Goal: Book appointment/travel/reservation

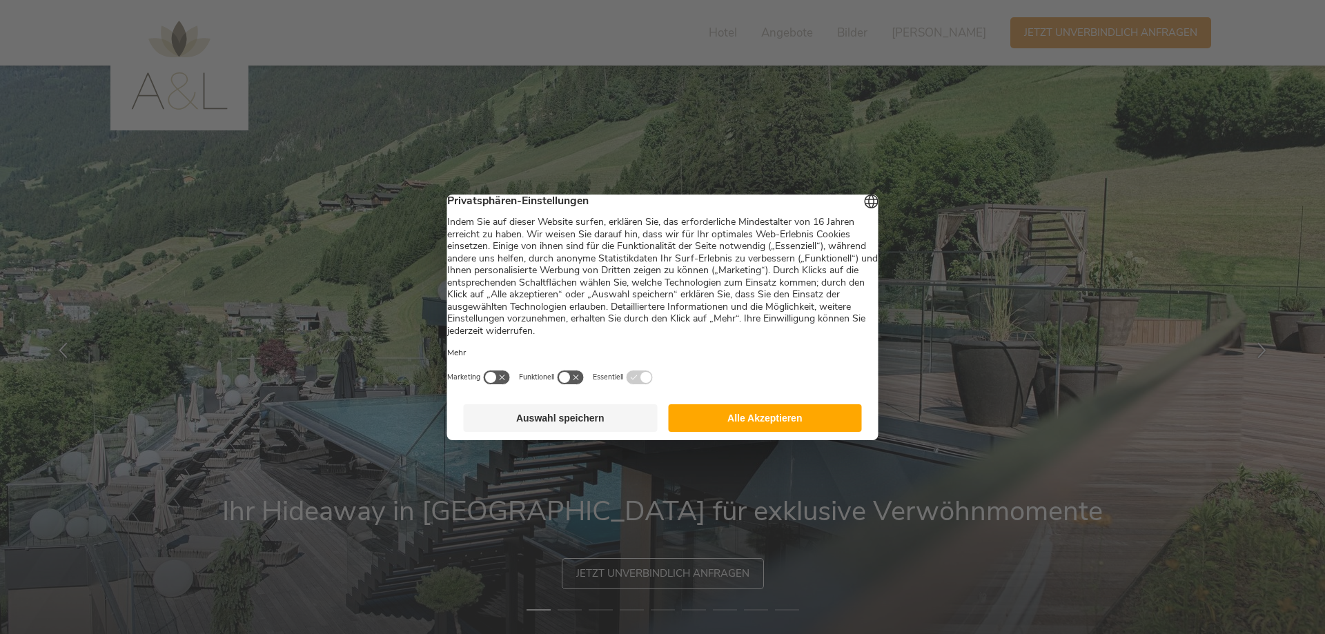
click at [568, 430] on button "Auswahl speichern" at bounding box center [561, 418] width 194 height 28
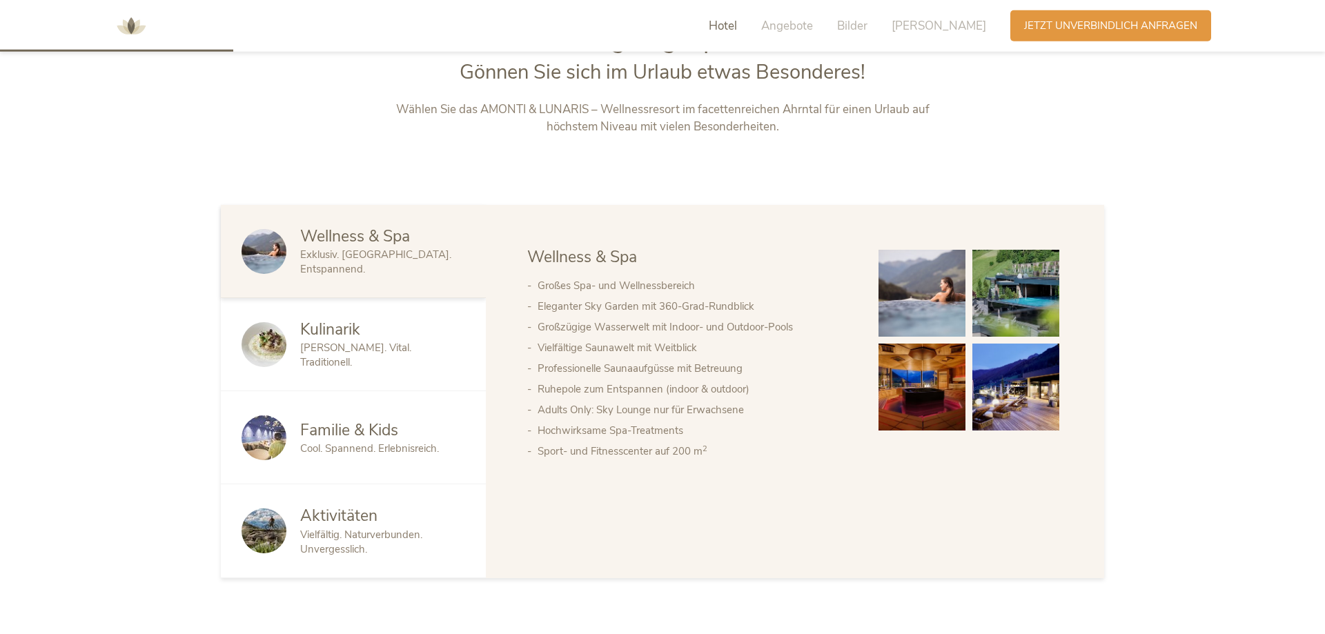
scroll to position [774, 0]
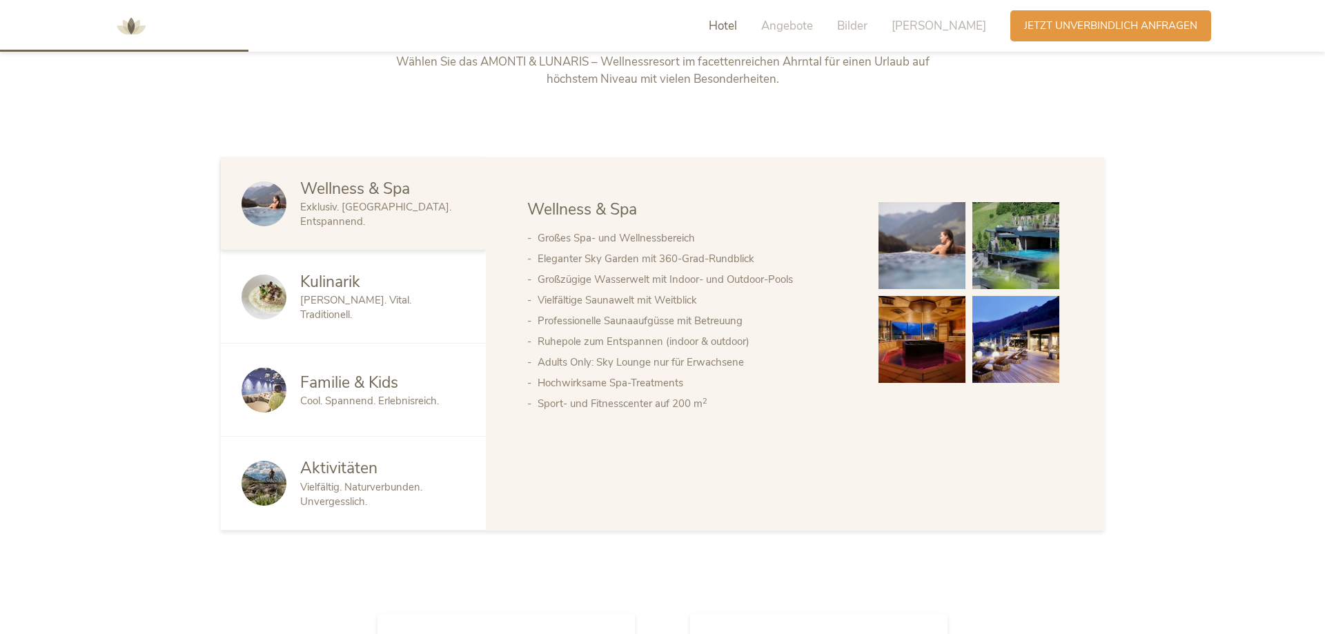
click at [938, 248] on img at bounding box center [921, 245] width 87 height 87
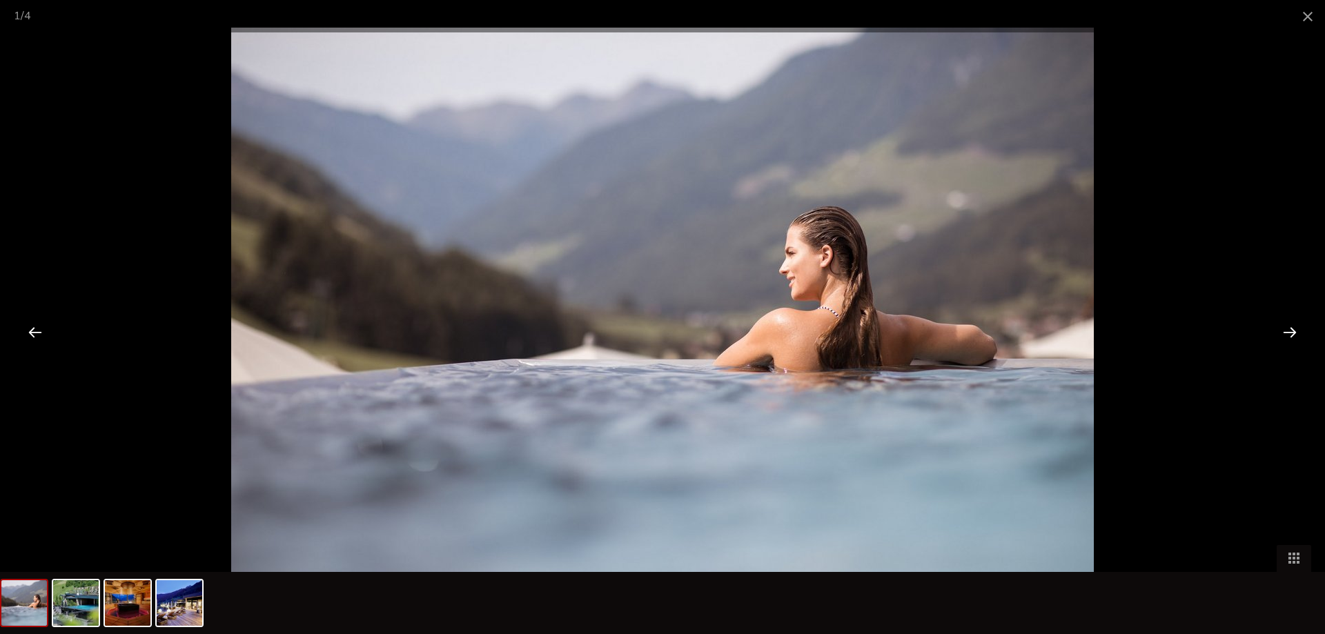
click at [1284, 334] on div at bounding box center [1289, 331] width 43 height 43
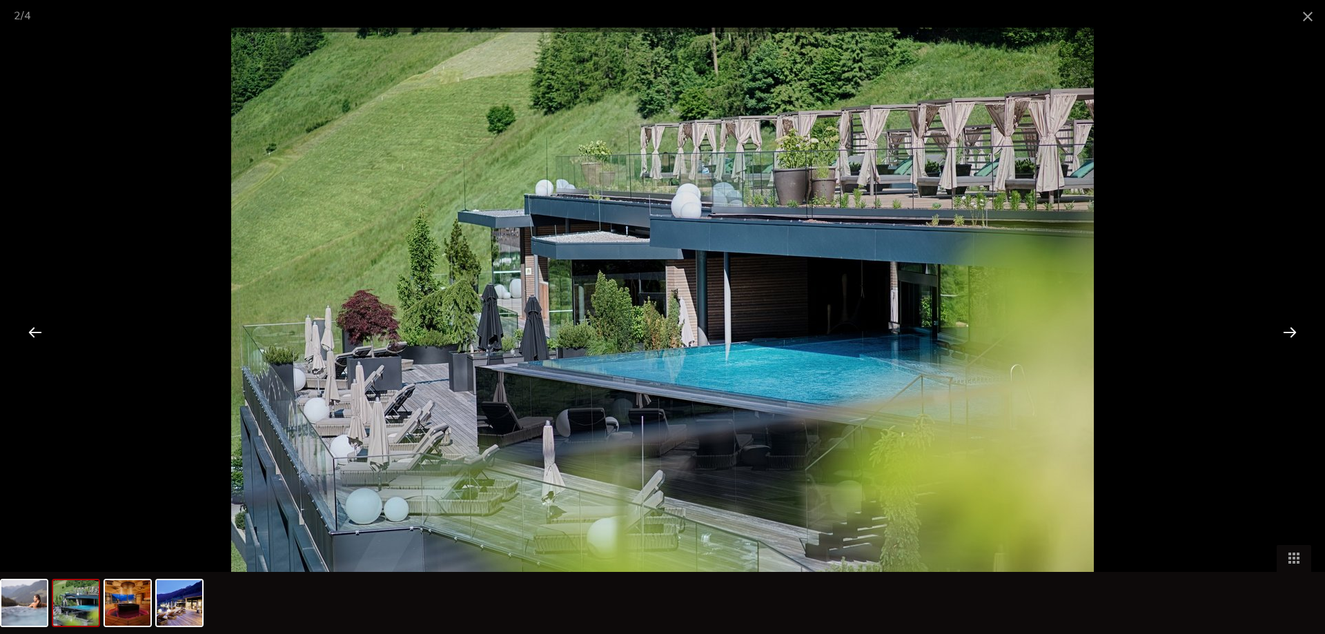
click at [1285, 334] on div at bounding box center [1289, 331] width 43 height 43
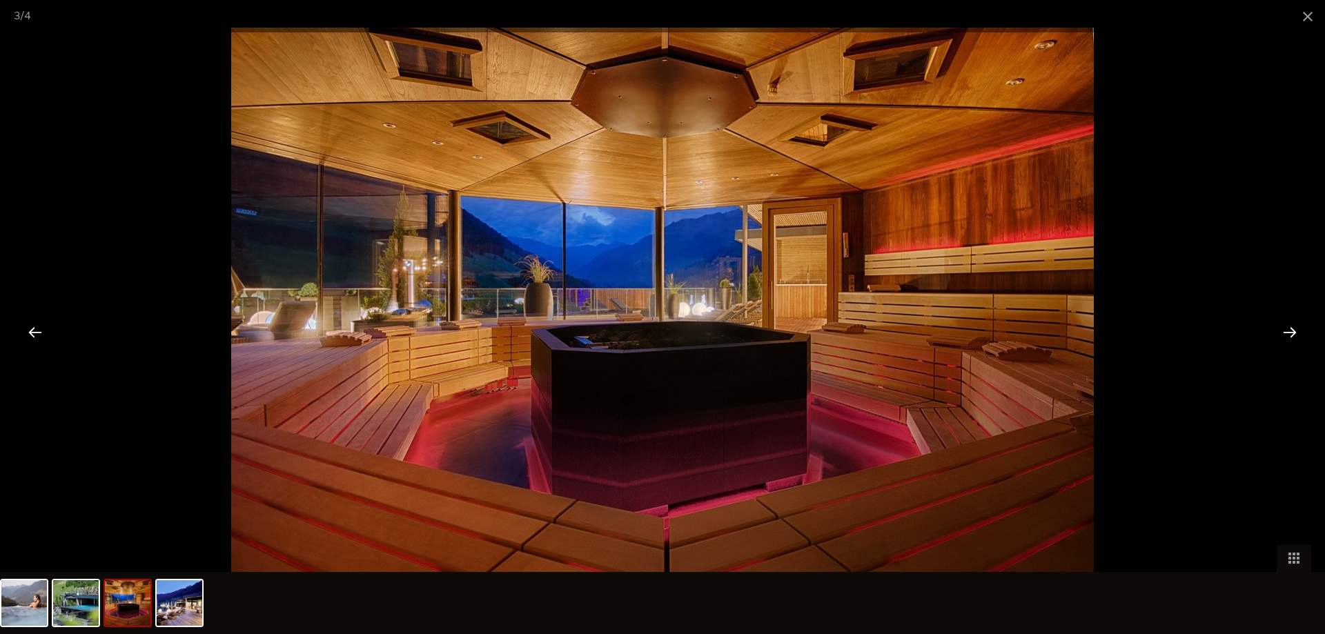
click at [1285, 334] on div at bounding box center [1289, 331] width 43 height 43
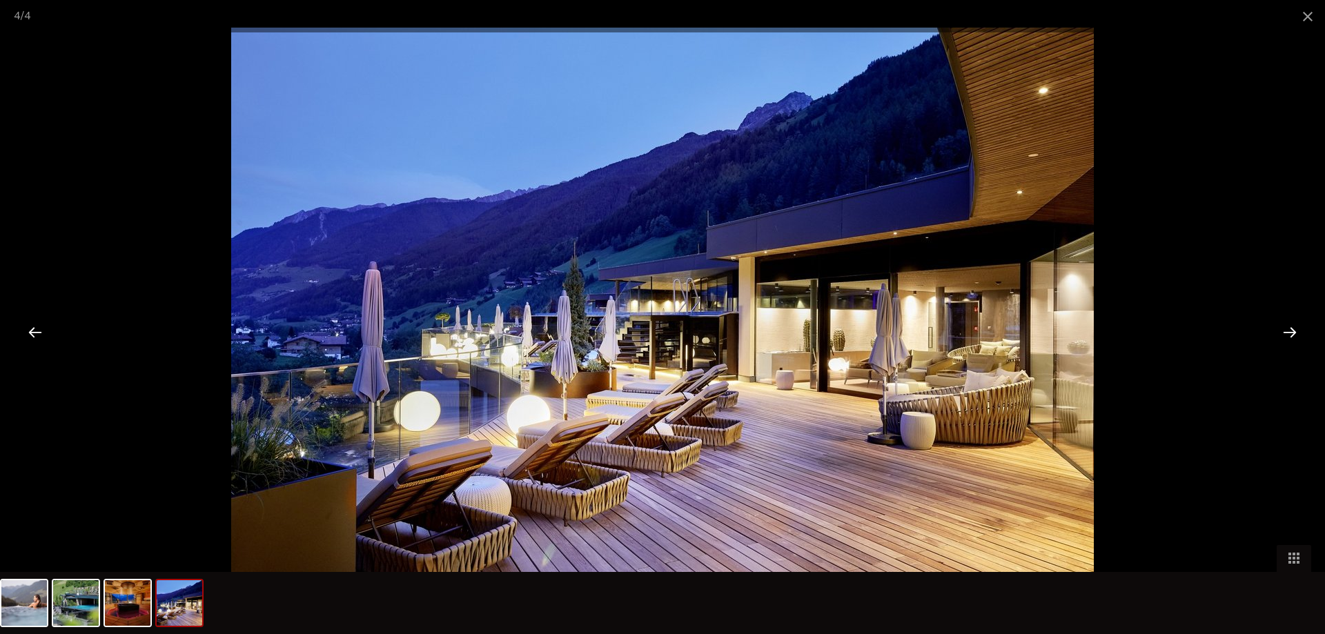
click at [1285, 334] on div at bounding box center [1289, 331] width 43 height 43
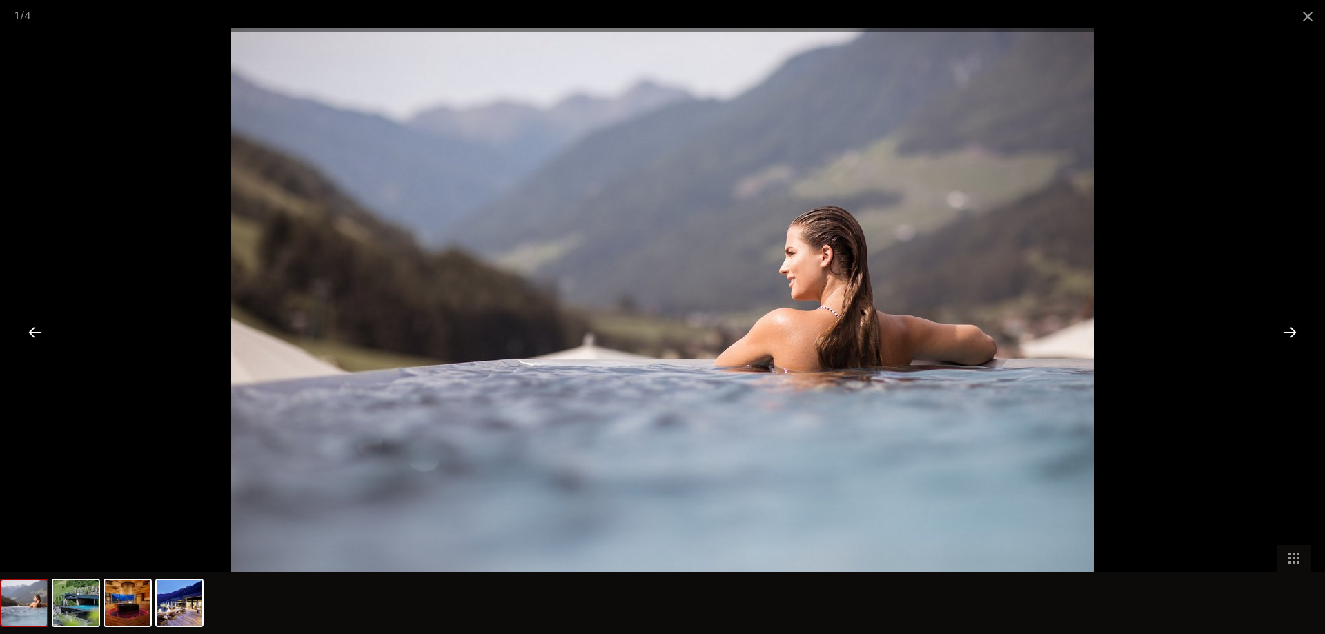
click at [1285, 334] on div at bounding box center [1289, 331] width 43 height 43
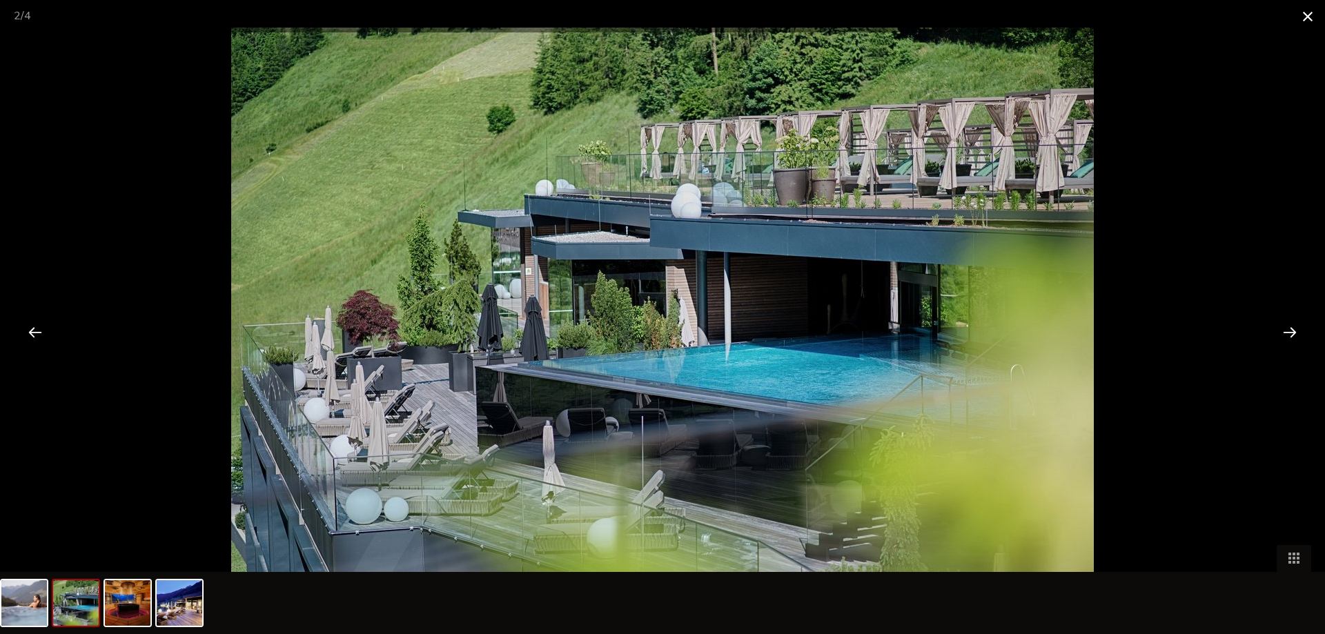
click at [1304, 20] on span at bounding box center [1307, 16] width 34 height 32
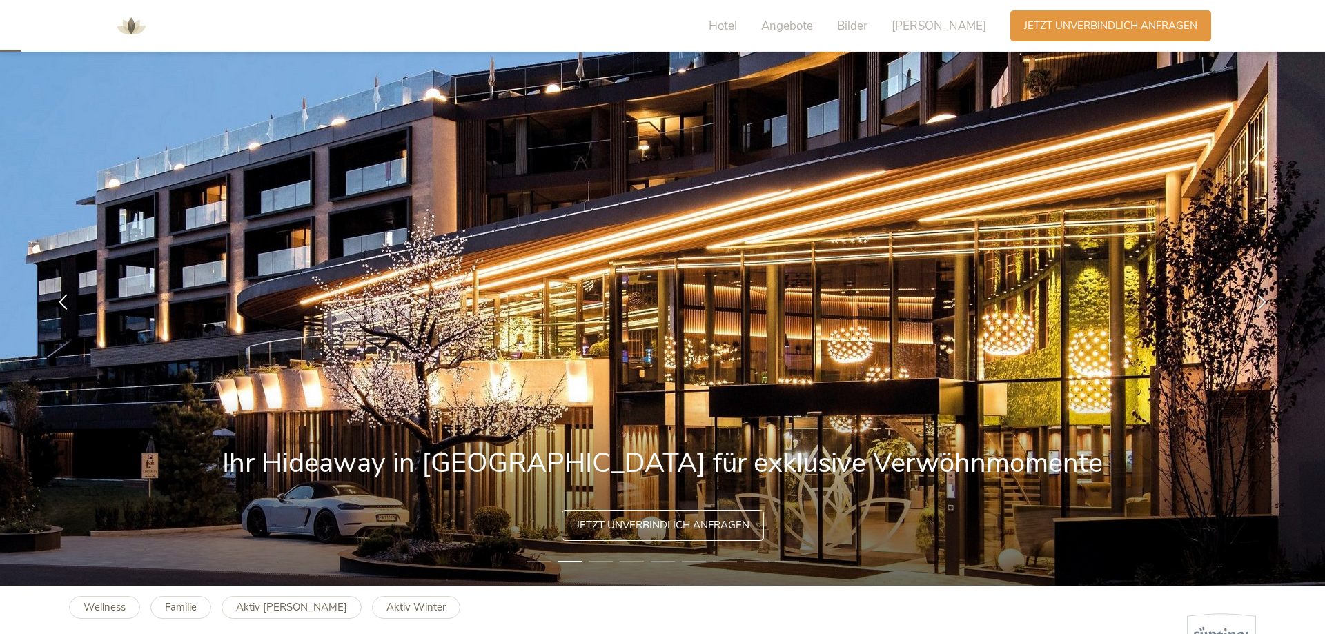
scroll to position [70, 0]
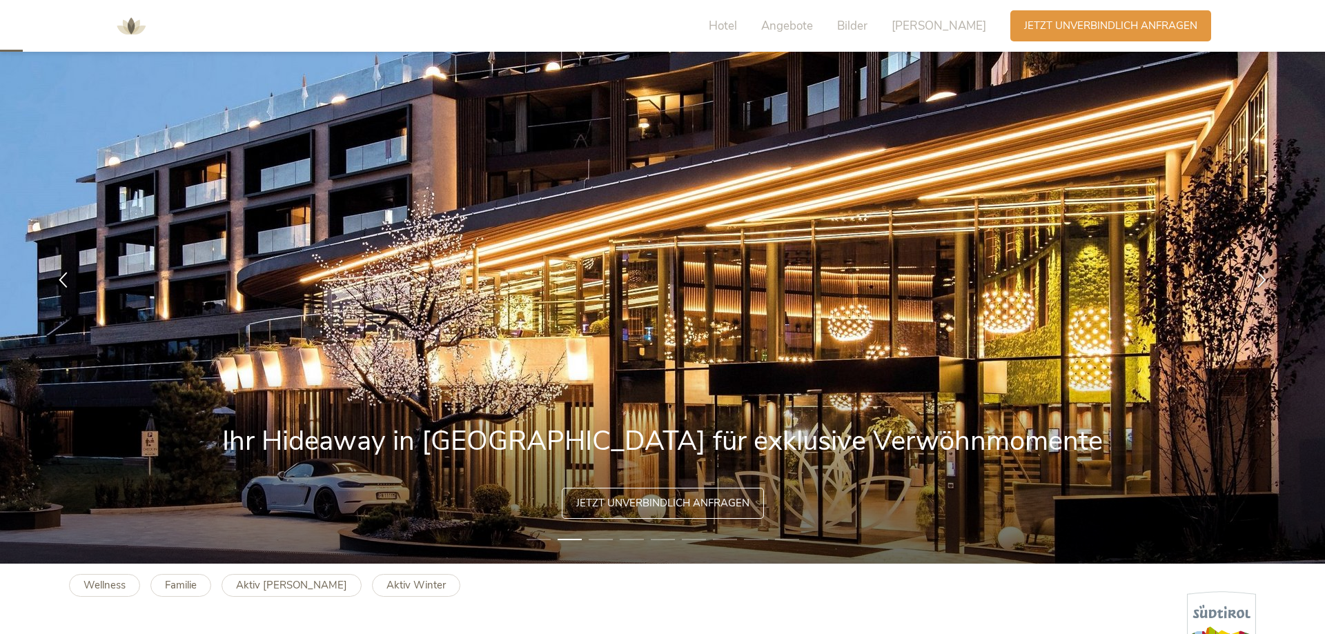
click at [601, 539] on li "3" at bounding box center [600, 540] width 24 height 14
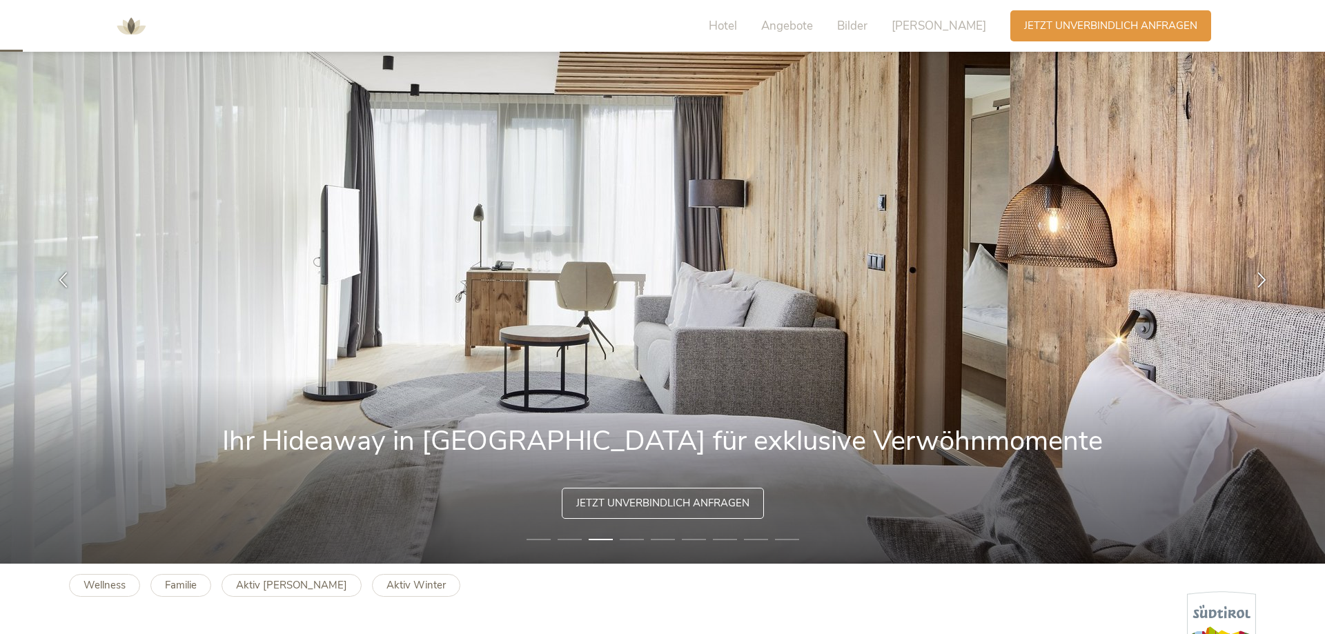
click at [624, 539] on li "4" at bounding box center [631, 540] width 24 height 14
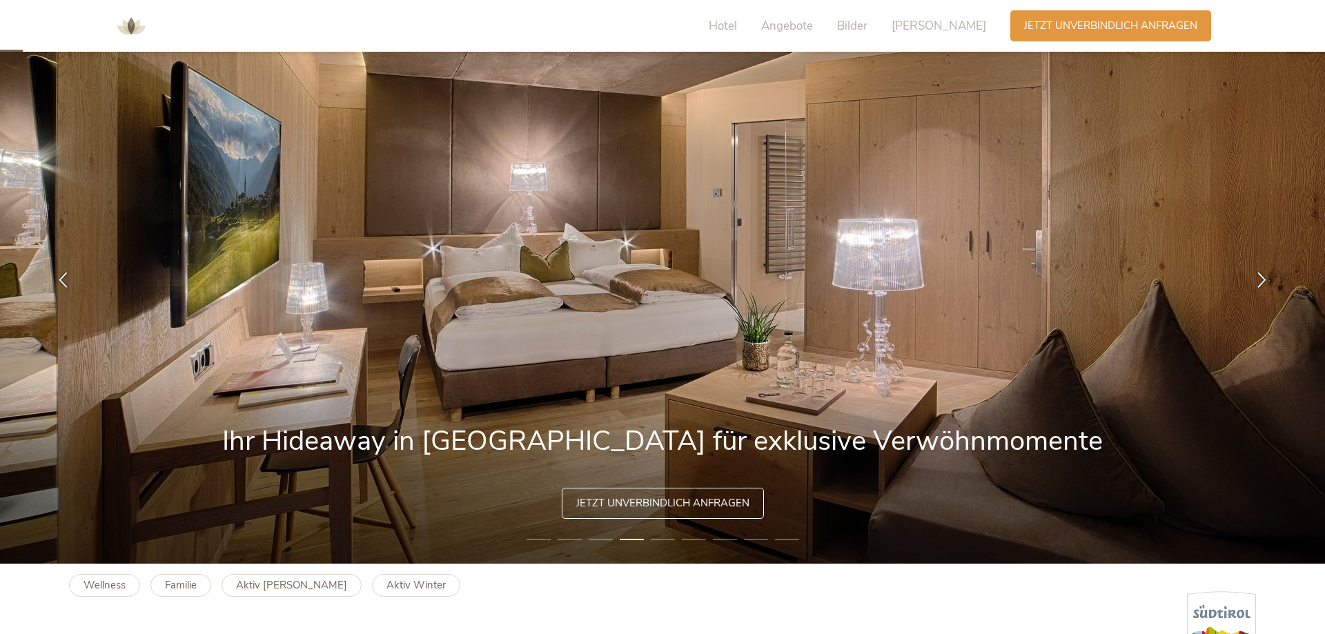
click at [665, 540] on li "5" at bounding box center [663, 540] width 24 height 14
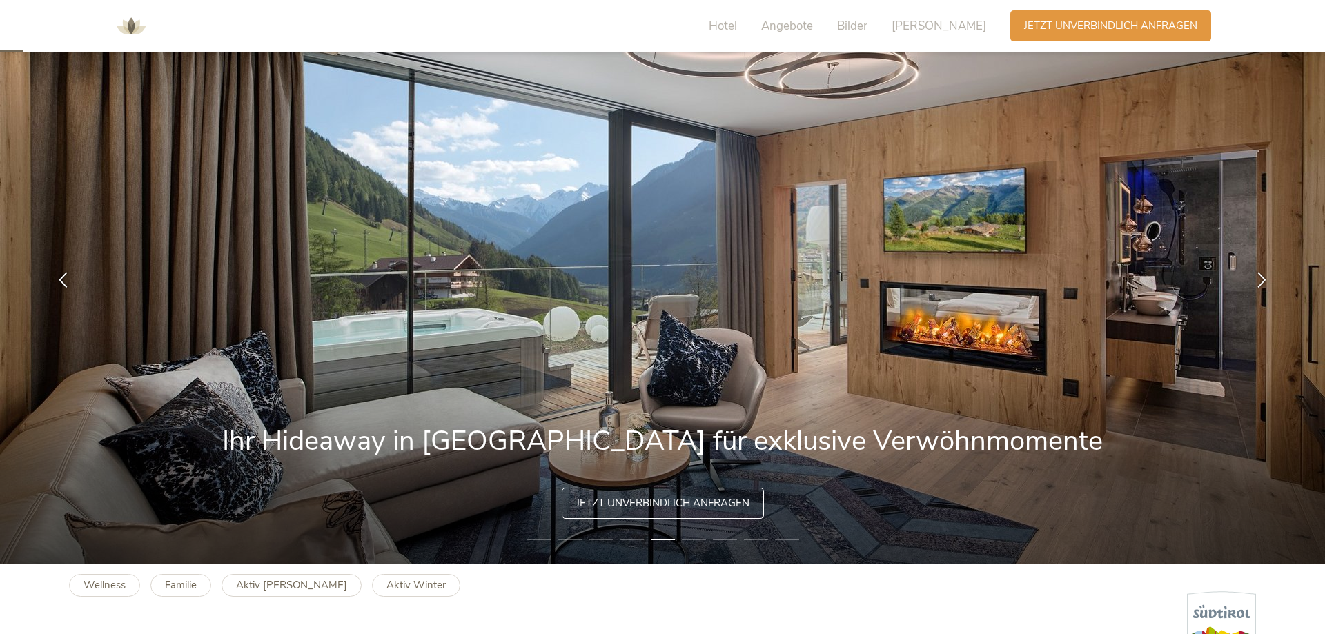
click at [690, 538] on li "6" at bounding box center [694, 540] width 24 height 14
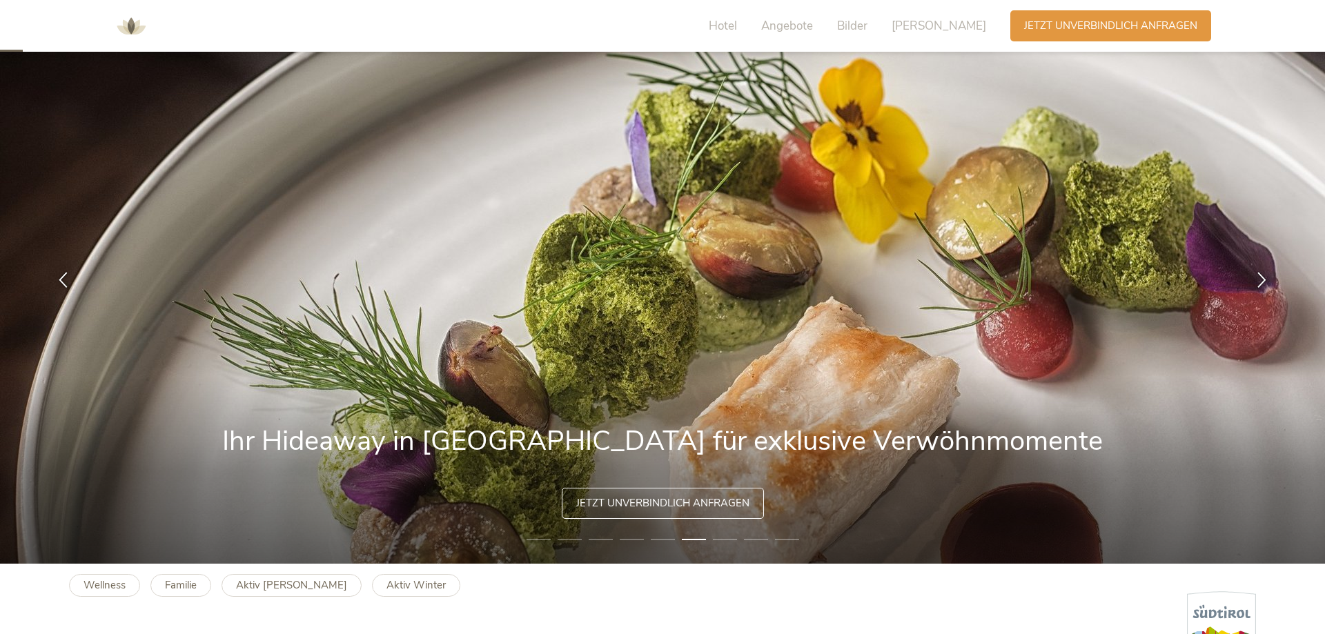
click at [717, 542] on li "7" at bounding box center [725, 540] width 24 height 14
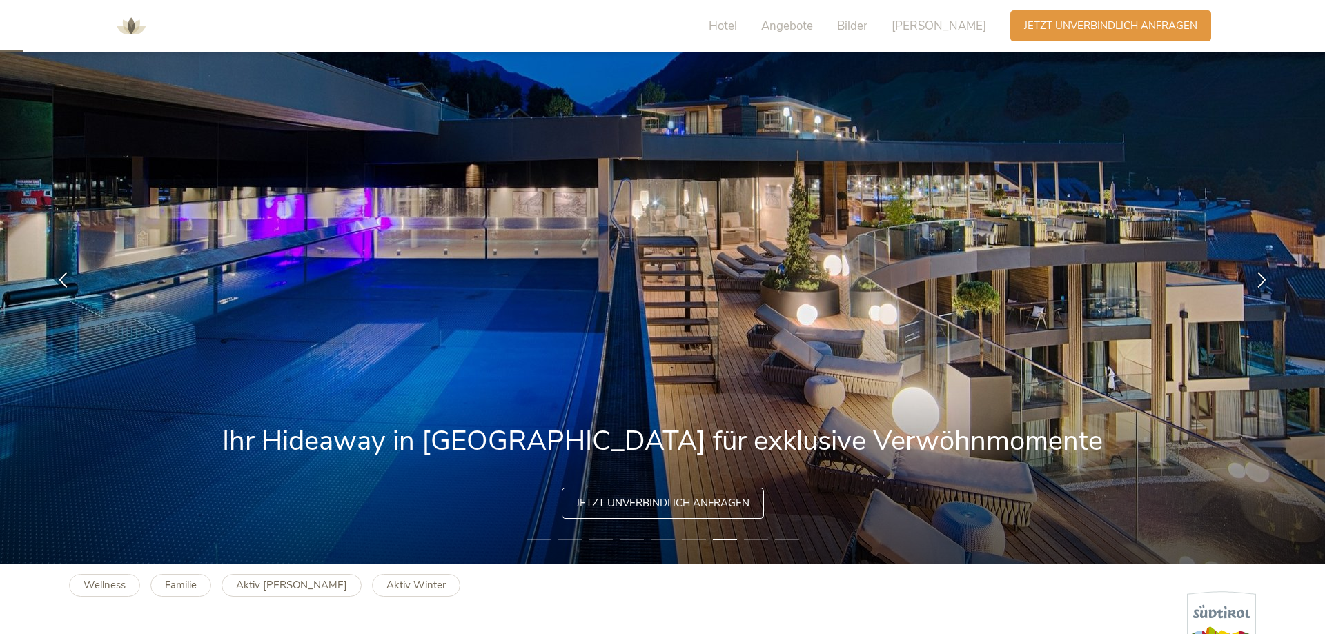
click at [759, 543] on li "8" at bounding box center [756, 540] width 24 height 14
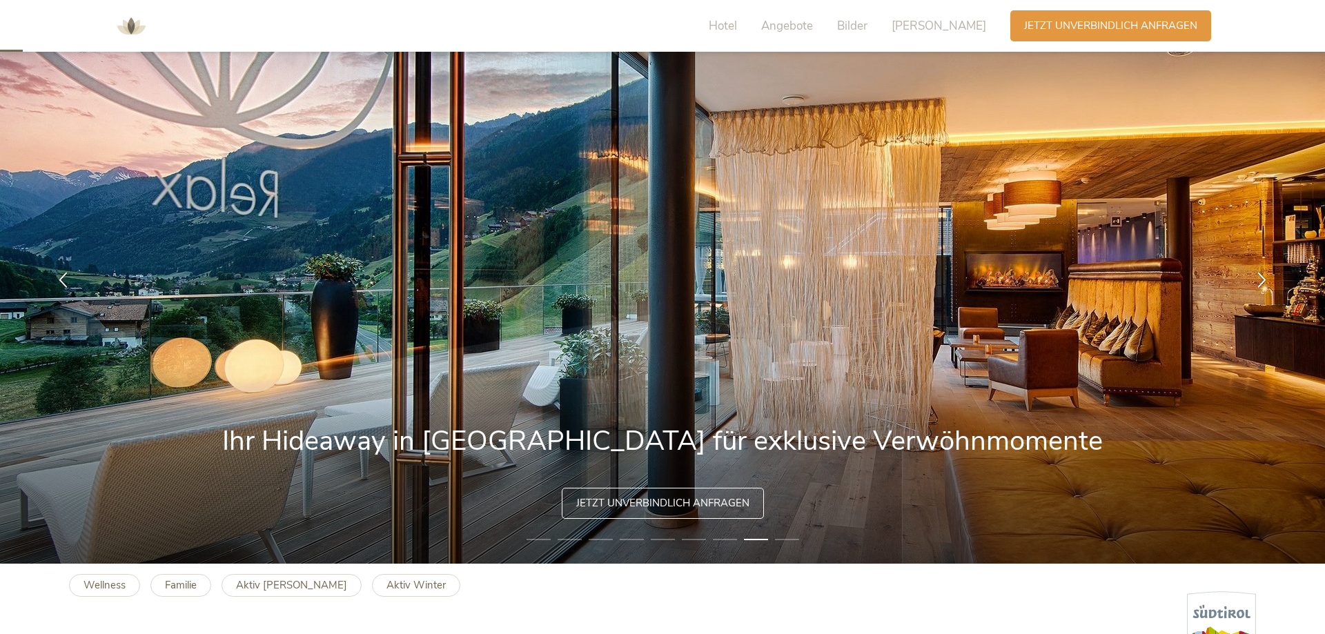
click at [779, 536] on li "9" at bounding box center [787, 540] width 24 height 14
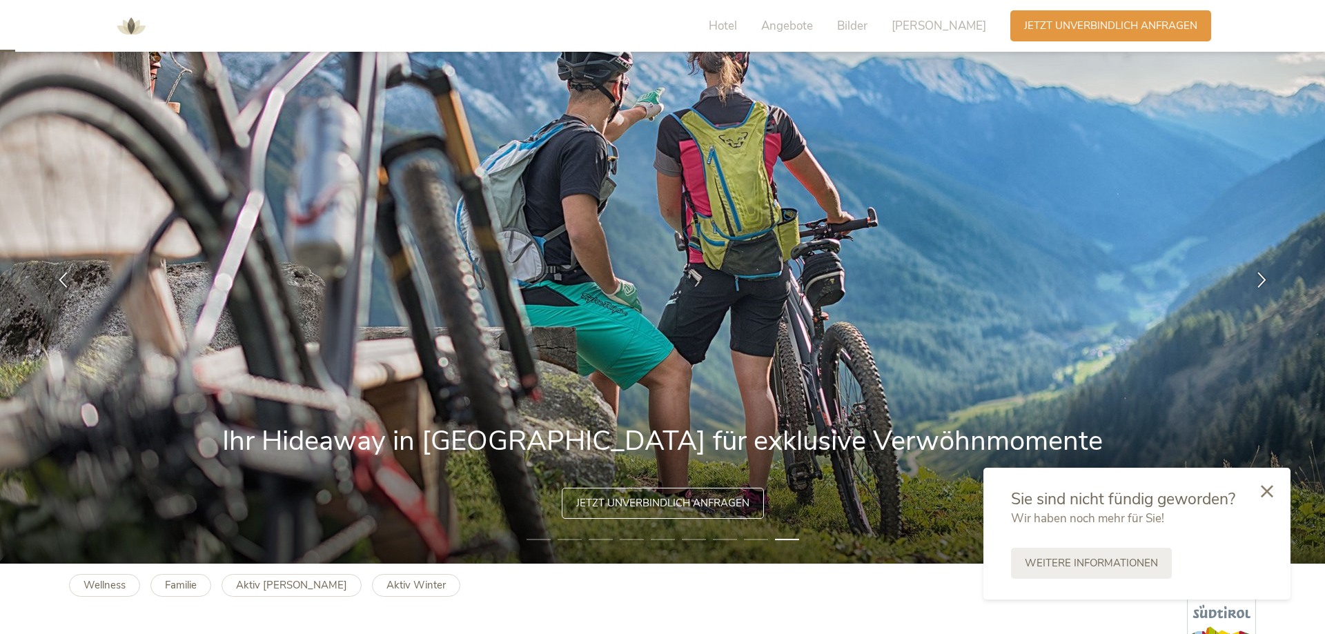
scroll to position [0, 0]
